Goal: Information Seeking & Learning: Learn about a topic

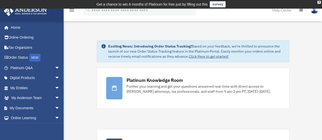
click at [321, 3] on td "Get a chance to win 6 months of Platinum for free just by filling out this surv…" at bounding box center [161, 4] width 322 height 9
click at [319, 2] on div "X" at bounding box center [318, 2] width 3 height 3
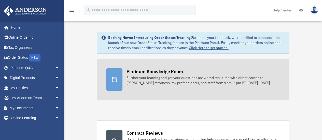
click at [205, 80] on div "Further your learning and get your questions answered real-time with direct acc…" at bounding box center [203, 80] width 153 height 10
click at [163, 65] on link "Platinum Knowledge Room Further your learning and get your questions answered r…" at bounding box center [193, 79] width 192 height 41
click at [179, 76] on div "Further your learning and get your questions answered real-time with direct acc…" at bounding box center [203, 80] width 153 height 10
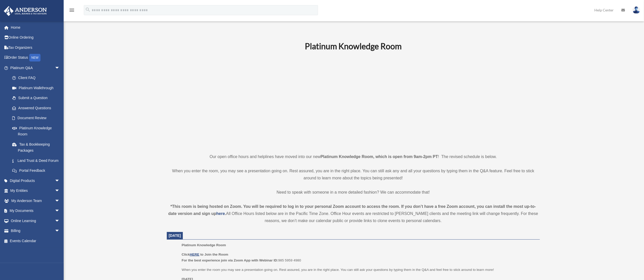
drag, startPoint x: 0, startPoint y: 0, endPoint x: 351, endPoint y: 247, distance: 428.9
click at [322, 140] on p "Platinum Knowledge Room" at bounding box center [358, 246] width 354 height 6
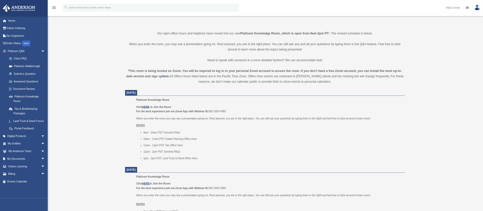
scroll to position [115, 0]
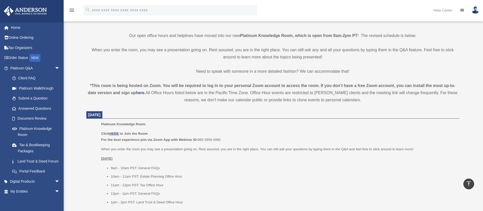
drag, startPoint x: 626, startPoint y: 11, endPoint x: 305, endPoint y: 185, distance: 365.1
click at [305, 140] on li "11am - 12pm PST: Tax Office Hour" at bounding box center [283, 185] width 345 height 6
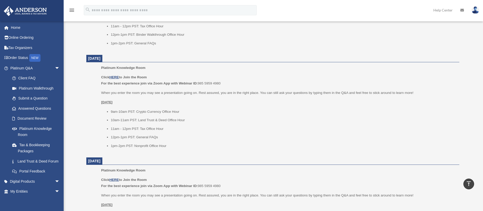
scroll to position [377, 0]
click at [322, 92] on p "When you enter the room you may see a presentation going on. Rest assured, you …" at bounding box center [278, 94] width 354 height 6
